Goal: Task Accomplishment & Management: Manage account settings

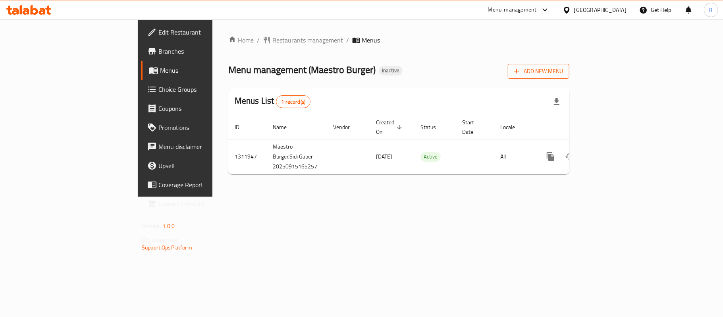
click at [563, 68] on span "Add New Menu" at bounding box center [538, 71] width 49 height 10
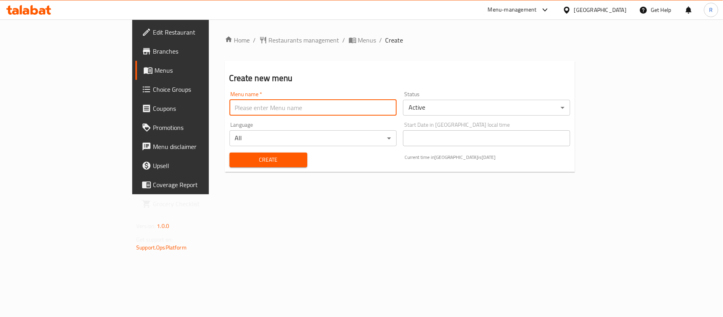
click at [323, 103] on input "text" at bounding box center [312, 108] width 167 height 16
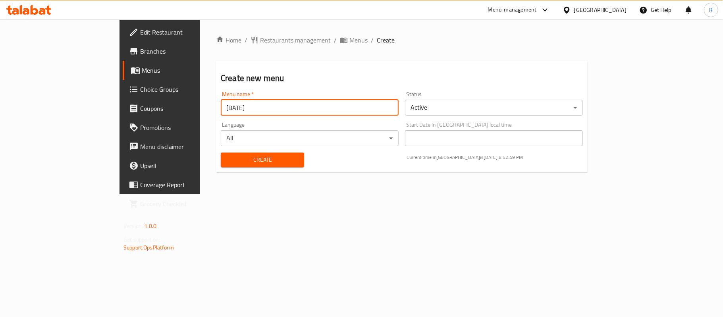
type input "[DATE]"
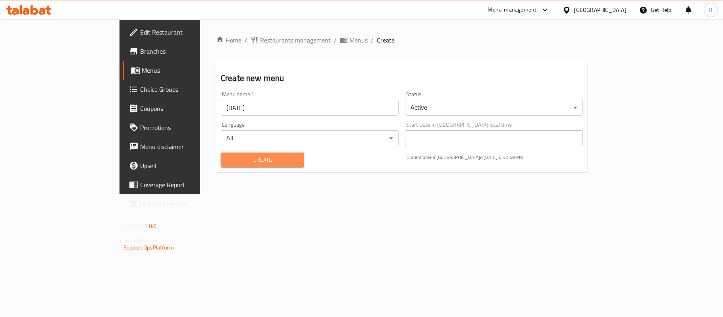
click at [270, 159] on button "Create" at bounding box center [262, 159] width 83 height 15
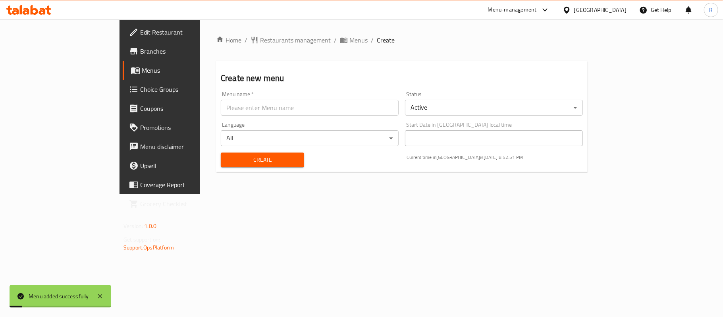
click at [349, 40] on span "Menus" at bounding box center [358, 40] width 18 height 10
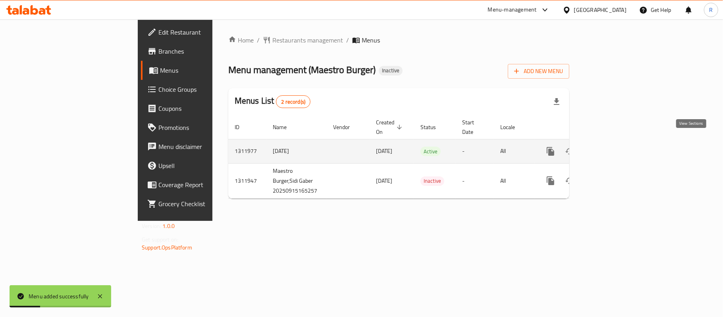
click at [612, 146] on icon "enhanced table" at bounding box center [608, 151] width 10 height 10
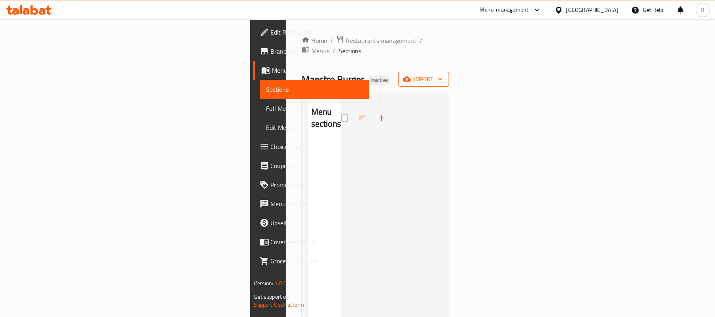
click at [411, 77] on icon "button" at bounding box center [407, 79] width 8 height 5
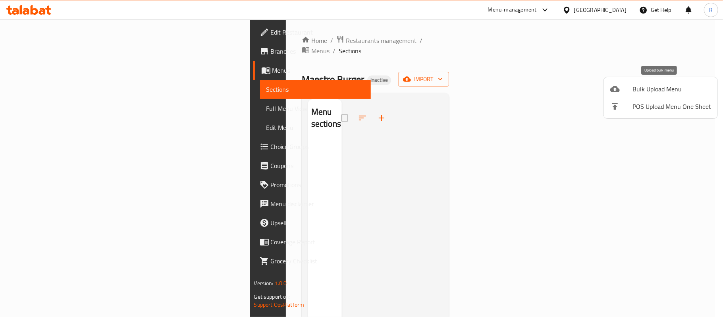
click at [617, 87] on icon at bounding box center [615, 89] width 10 height 6
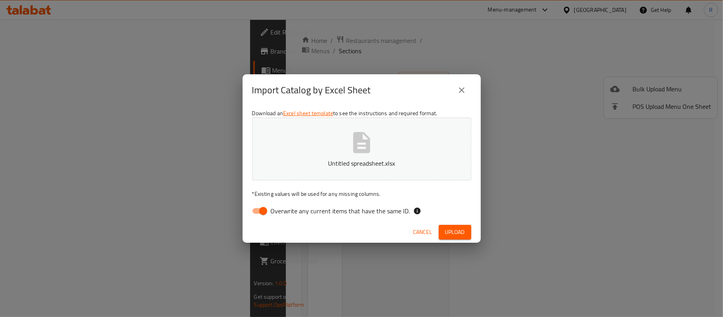
click at [267, 212] on input "Overwrite any current items that have the same ID." at bounding box center [263, 210] width 45 height 15
checkbox input "false"
click at [460, 235] on span "Upload" at bounding box center [455, 232] width 20 height 10
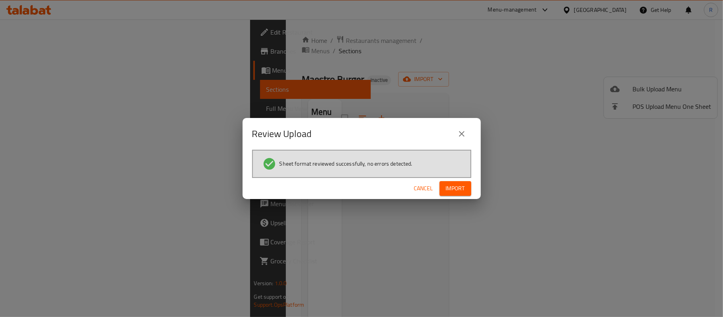
click at [465, 187] on button "Import" at bounding box center [455, 188] width 32 height 15
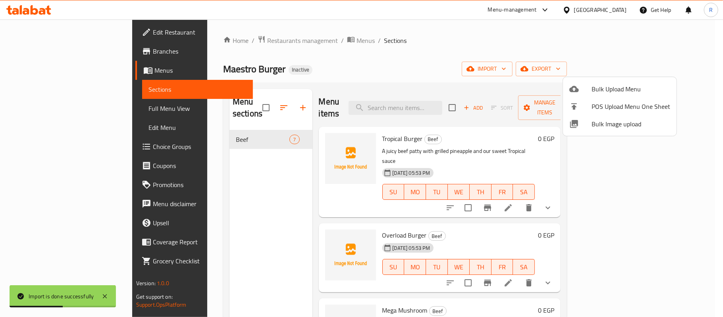
click at [283, 192] on div at bounding box center [361, 158] width 723 height 317
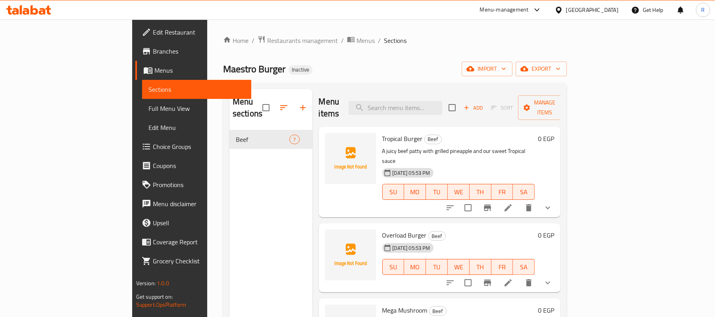
click at [148, 104] on span "Full Menu View" at bounding box center [196, 109] width 97 height 10
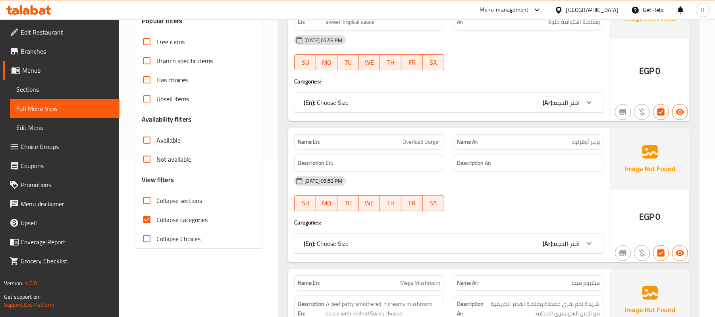
scroll to position [159, 0]
click at [144, 221] on input "Collapse categories" at bounding box center [146, 218] width 19 height 19
checkbox input "false"
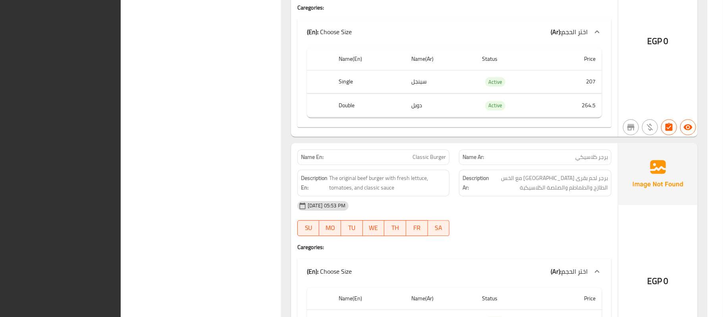
scroll to position [1520, 0]
